Goal: Information Seeking & Learning: Learn about a topic

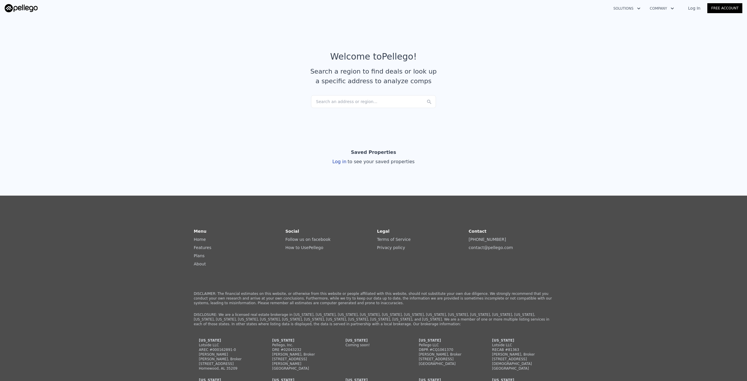
click at [383, 98] on div "Search an address or region..." at bounding box center [373, 101] width 125 height 13
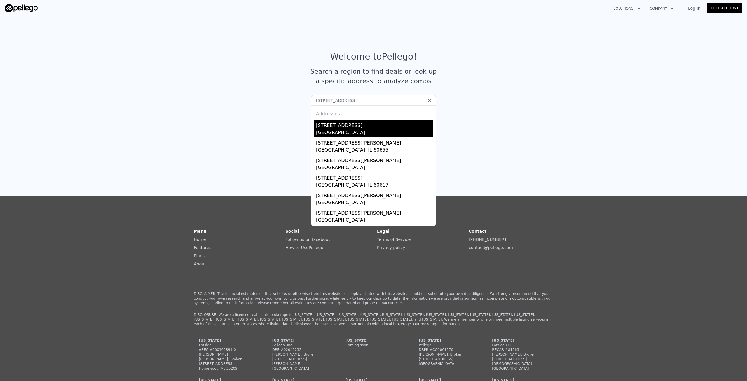
type input "[STREET_ADDRESS]"
click at [384, 126] on div "[STREET_ADDRESS]" at bounding box center [374, 124] width 117 height 9
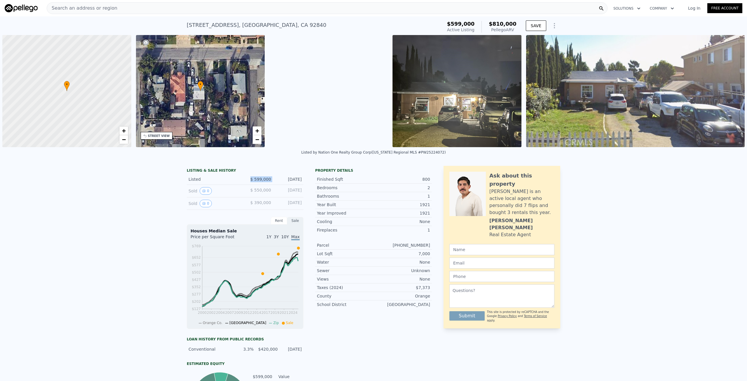
drag, startPoint x: 248, startPoint y: 178, endPoint x: 282, endPoint y: 178, distance: 33.6
click at [279, 178] on div "Listed $ 599,000 [DATE]" at bounding box center [245, 179] width 117 height 11
drag, startPoint x: 497, startPoint y: 25, endPoint x: 509, endPoint y: 26, distance: 12.3
click at [509, 26] on span "$810,000" at bounding box center [503, 24] width 28 height 6
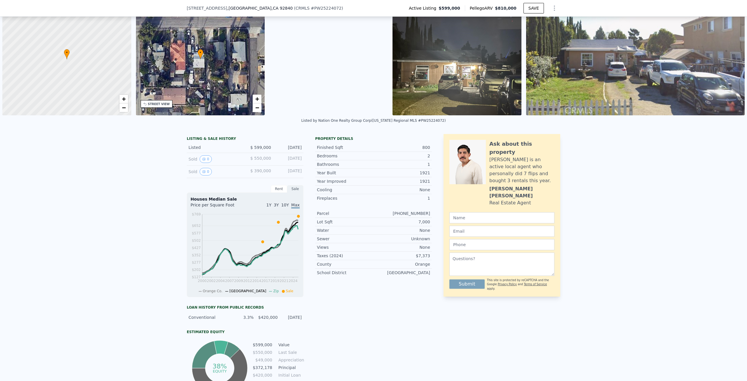
scroll to position [2, 0]
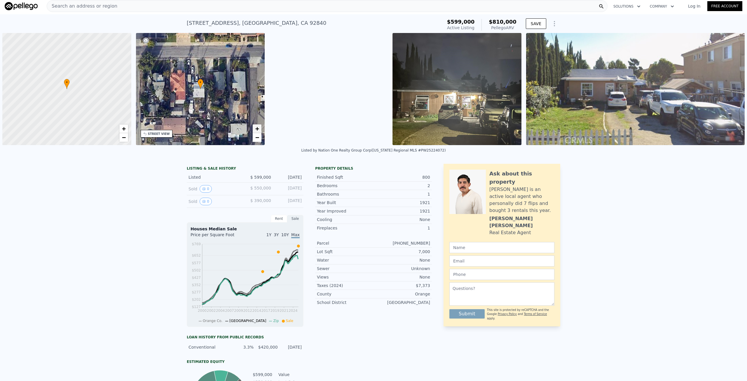
click at [254, 130] on link "+" at bounding box center [257, 128] width 9 height 9
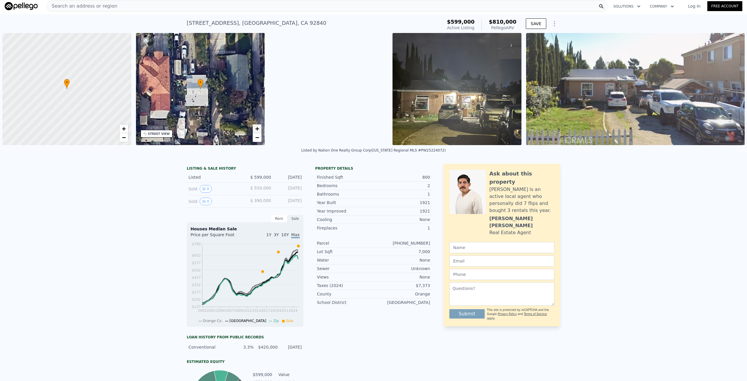
click at [254, 130] on link "+" at bounding box center [257, 128] width 9 height 9
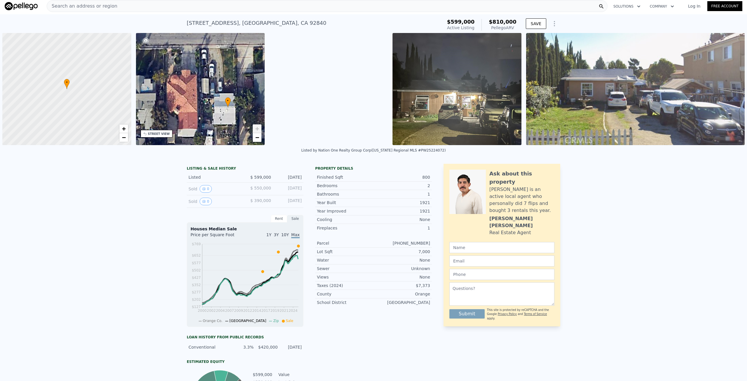
drag, startPoint x: 222, startPoint y: 102, endPoint x: 233, endPoint y: 114, distance: 16.3
click at [233, 114] on div "• + −" at bounding box center [200, 89] width 129 height 112
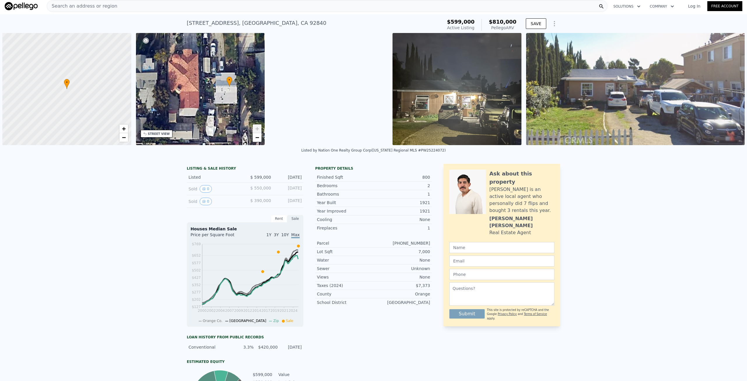
drag, startPoint x: 226, startPoint y: 124, endPoint x: 227, endPoint y: 103, distance: 20.8
click at [227, 103] on div "• + −" at bounding box center [200, 89] width 129 height 112
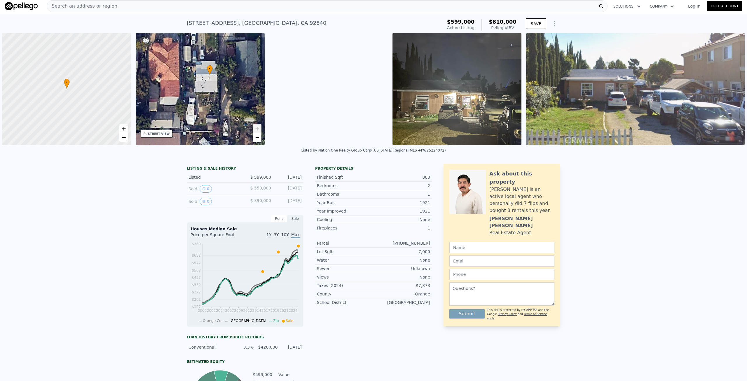
drag, startPoint x: 235, startPoint y: 110, endPoint x: 220, endPoint y: 102, distance: 17.1
click at [220, 102] on div "• + −" at bounding box center [200, 89] width 129 height 112
click at [255, 140] on span "−" at bounding box center [257, 137] width 4 height 7
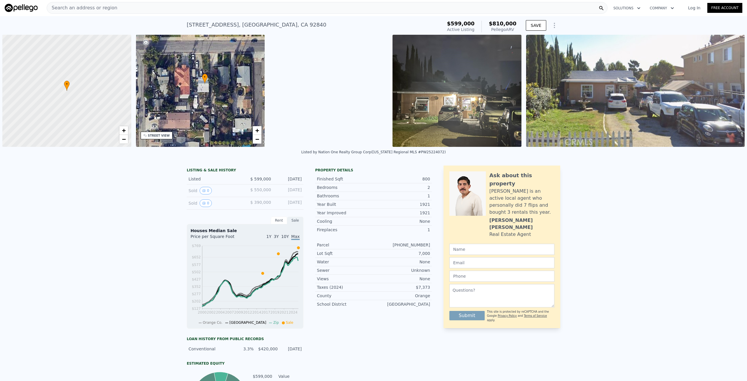
scroll to position [0, 0]
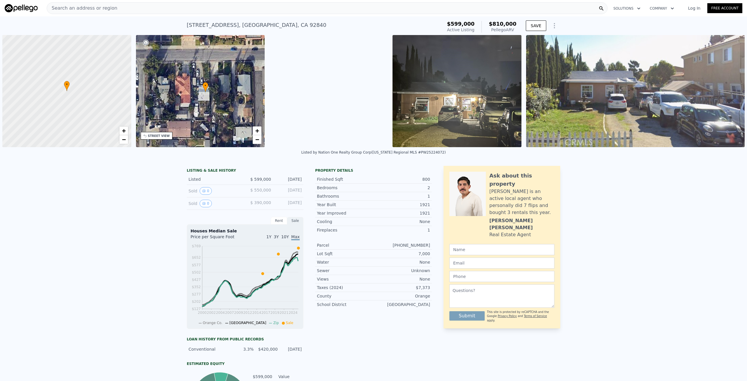
drag, startPoint x: 220, startPoint y: 105, endPoint x: 222, endPoint y: 116, distance: 11.2
click at [222, 116] on div "• + −" at bounding box center [200, 91] width 129 height 112
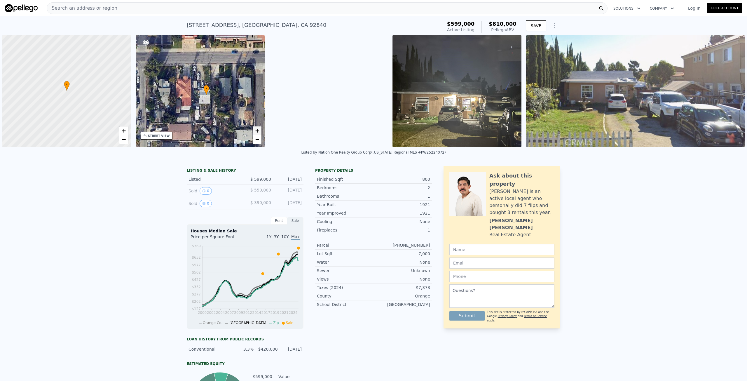
click at [258, 132] on span "+" at bounding box center [257, 130] width 4 height 7
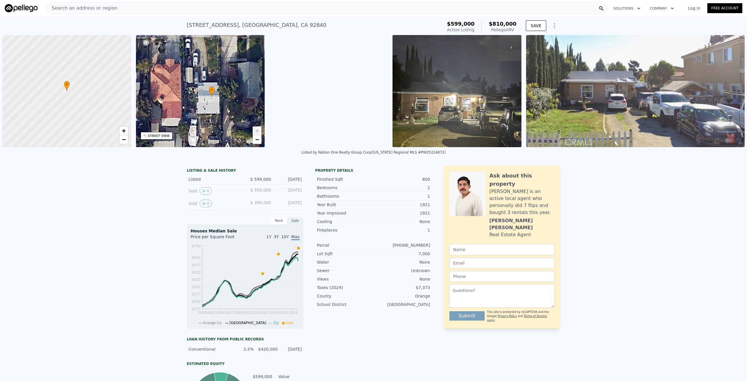
click at [232, 120] on div "• + −" at bounding box center [200, 91] width 129 height 112
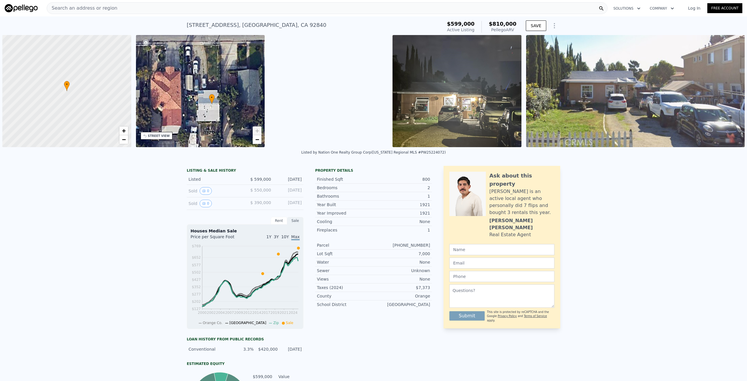
drag, startPoint x: 229, startPoint y: 110, endPoint x: 230, endPoint y: 117, distance: 7.0
click at [230, 117] on div "• + −" at bounding box center [200, 91] width 129 height 112
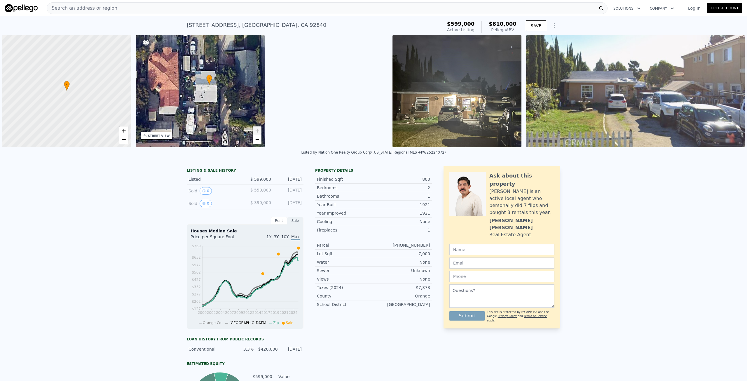
drag, startPoint x: 229, startPoint y: 111, endPoint x: 226, endPoint y: 96, distance: 16.0
click at [226, 96] on div "• + −" at bounding box center [200, 91] width 129 height 112
click at [202, 192] on icon "View historical data" at bounding box center [204, 191] width 4 height 4
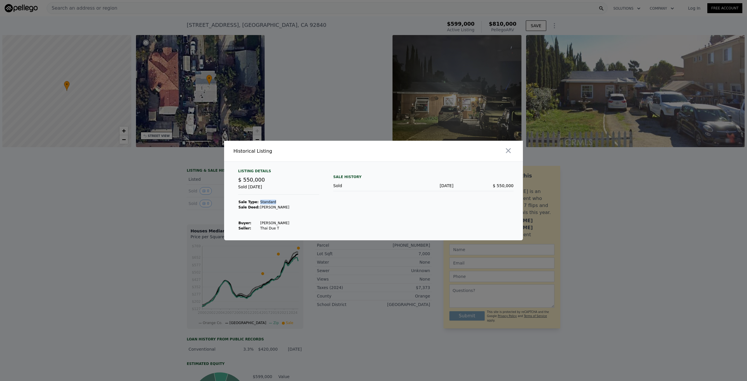
drag, startPoint x: 255, startPoint y: 202, endPoint x: 275, endPoint y: 202, distance: 19.9
click at [275, 202] on tr "Sale Type: Standard" at bounding box center [263, 201] width 51 height 5
drag, startPoint x: 255, startPoint y: 224, endPoint x: 287, endPoint y: 224, distance: 32.4
click at [287, 224] on div "Listing Details $ 550,000 Sold [DATE] Sale Type: Standard Sale Deed: [PERSON_NA…" at bounding box center [278, 200] width 90 height 62
drag, startPoint x: 272, startPoint y: 230, endPoint x: 281, endPoint y: 233, distance: 9.5
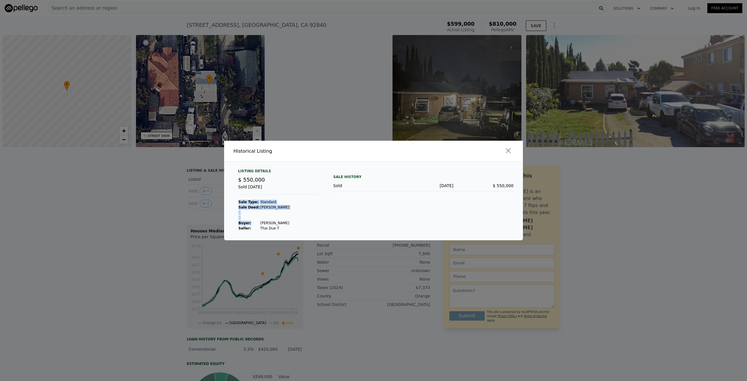
click at [273, 230] on td "Thai Due T" at bounding box center [275, 228] width 30 height 5
click at [301, 250] on div at bounding box center [373, 190] width 747 height 381
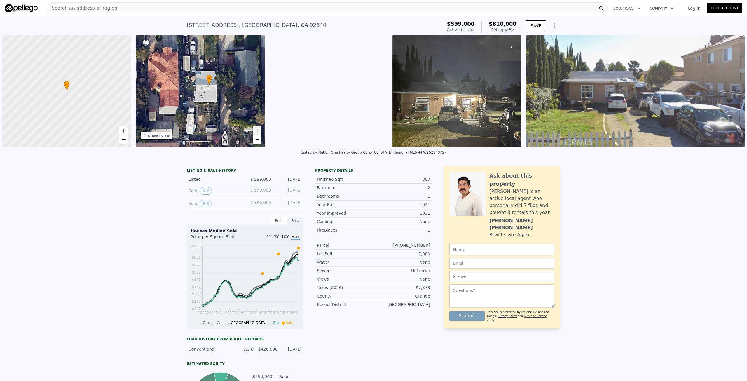
click at [451, 123] on img at bounding box center [457, 91] width 129 height 112
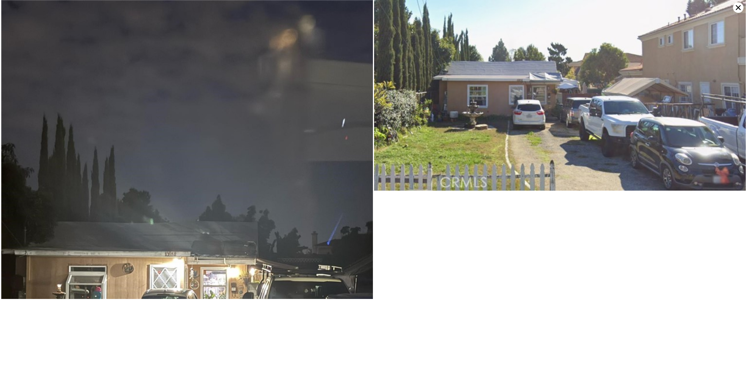
click at [736, 8] on icon at bounding box center [738, 7] width 11 height 11
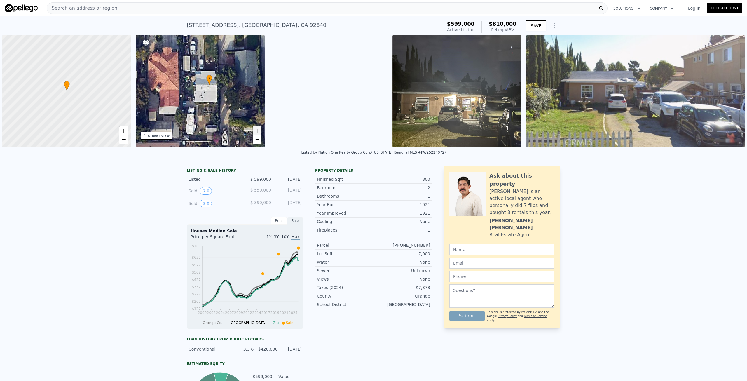
click at [162, 137] on div "STREET VIEW" at bounding box center [159, 136] width 22 height 4
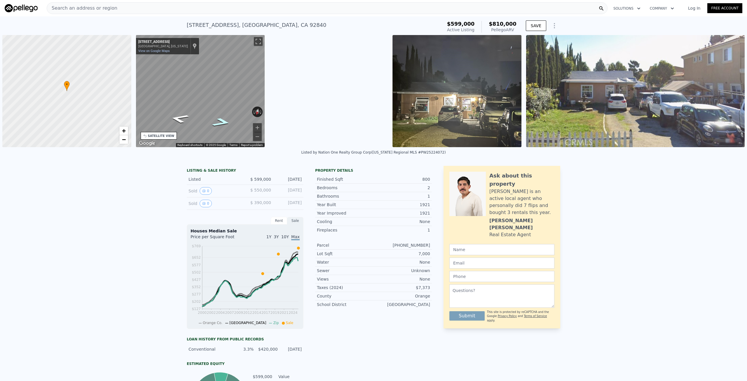
click at [221, 124] on icon "Go West, Stanford Ave" at bounding box center [221, 122] width 35 height 13
click at [177, 119] on icon "Go East, Stanford Ave" at bounding box center [179, 118] width 35 height 13
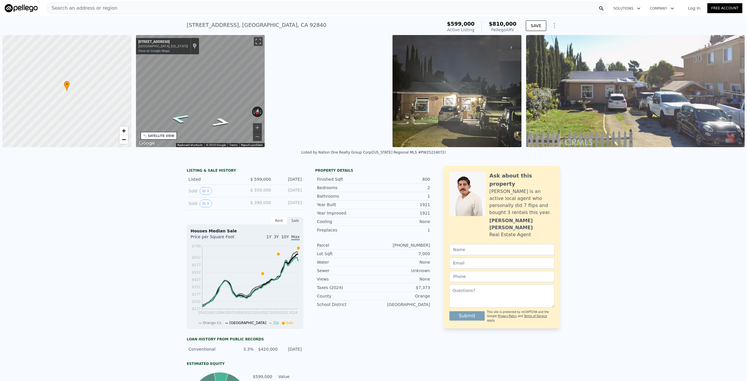
click at [177, 119] on icon "Go East, Stanford Ave" at bounding box center [179, 118] width 35 height 13
click at [214, 120] on div "Map" at bounding box center [200, 91] width 129 height 112
click at [258, 42] on button "Toggle fullscreen view" at bounding box center [258, 41] width 9 height 9
